Goal: Check status: Check status

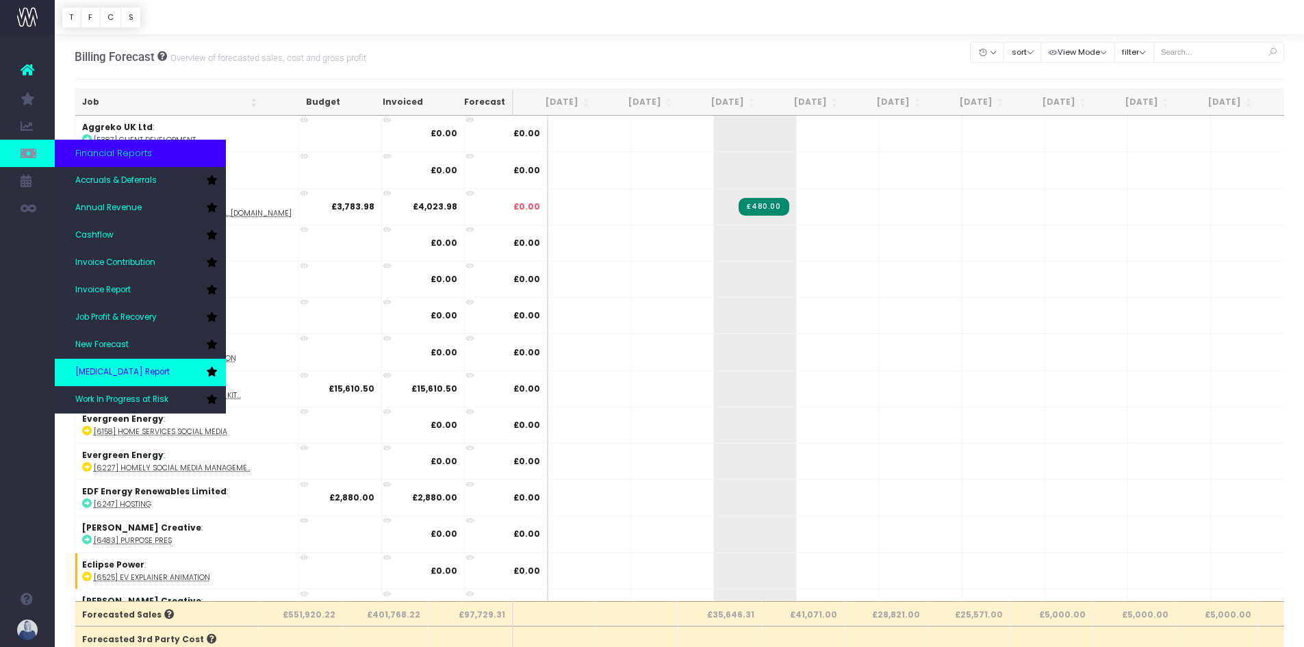
click at [127, 371] on span "[MEDICAL_DATA] Report" at bounding box center [122, 372] width 94 height 12
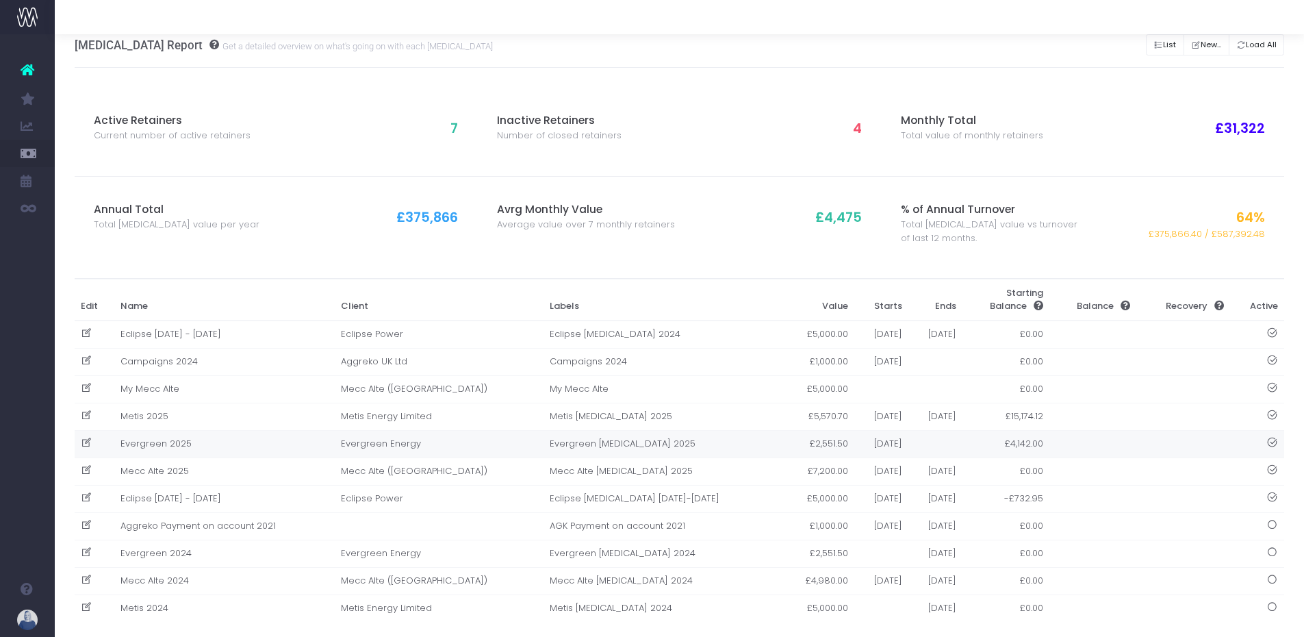
scroll to position [31, 0]
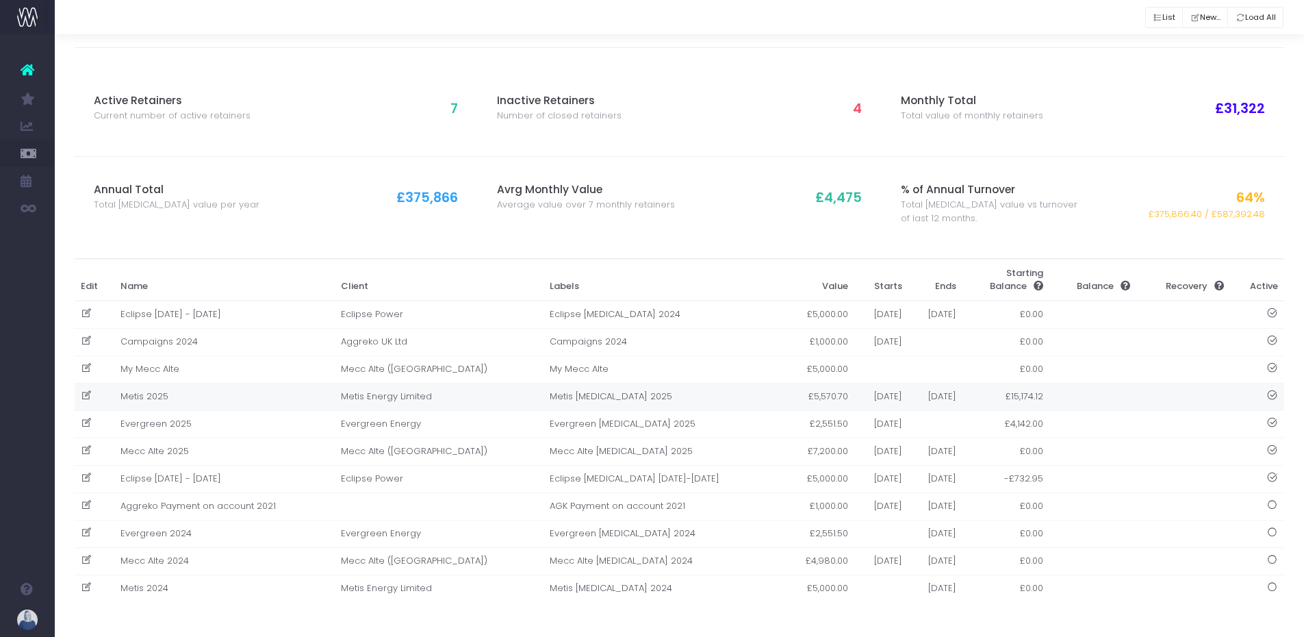
click at [165, 395] on td "Metis 2025" at bounding box center [224, 396] width 220 height 27
click at [165, 395] on div at bounding box center [652, 318] width 1304 height 637
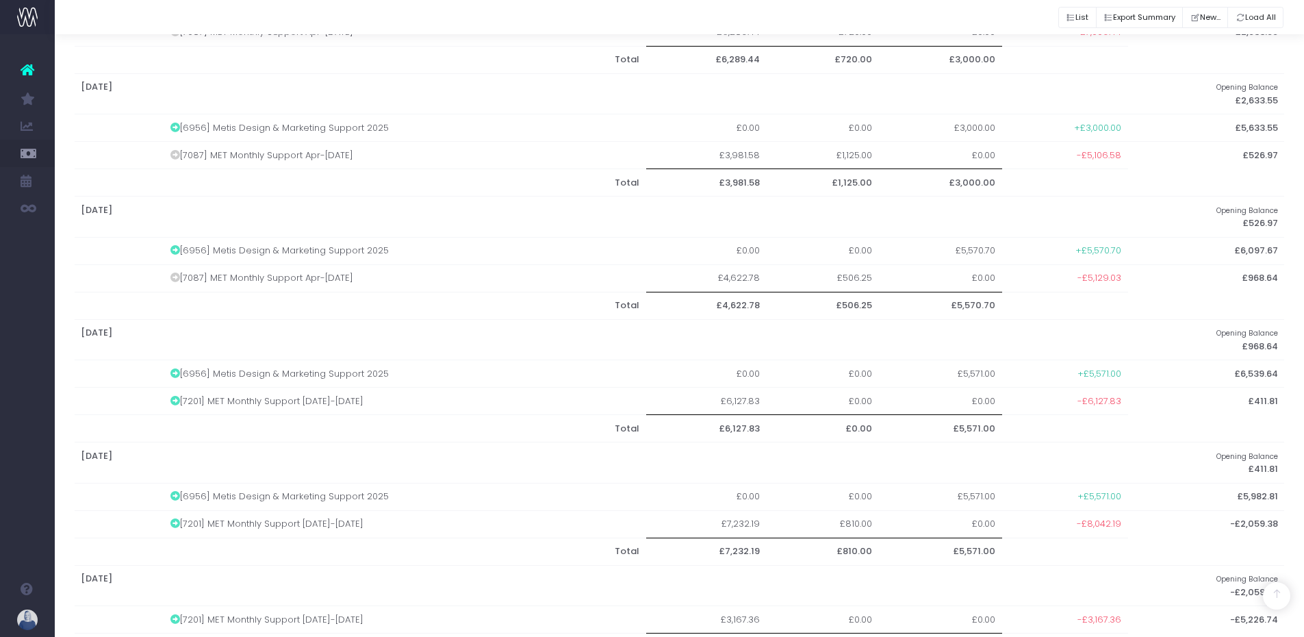
scroll to position [860, 0]
